Goal: Task Accomplishment & Management: Manage account settings

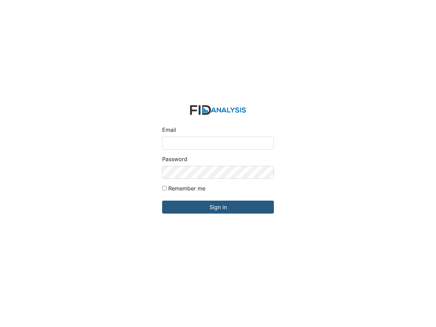
click at [218, 164] on div "Password" at bounding box center [218, 167] width 112 height 24
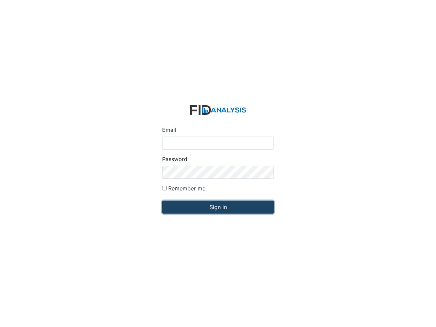
click at [218, 207] on input "Sign in" at bounding box center [218, 207] width 112 height 13
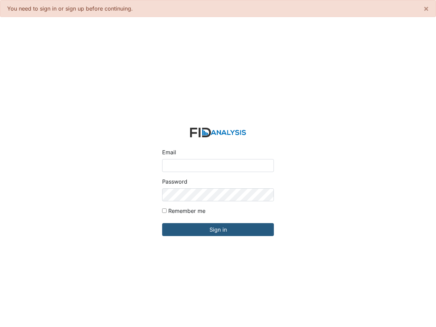
click at [218, 164] on input "Email" at bounding box center [218, 165] width 112 height 13
click at [218, 230] on input "Sign in" at bounding box center [218, 229] width 112 height 13
